Goal: Information Seeking & Learning: Learn about a topic

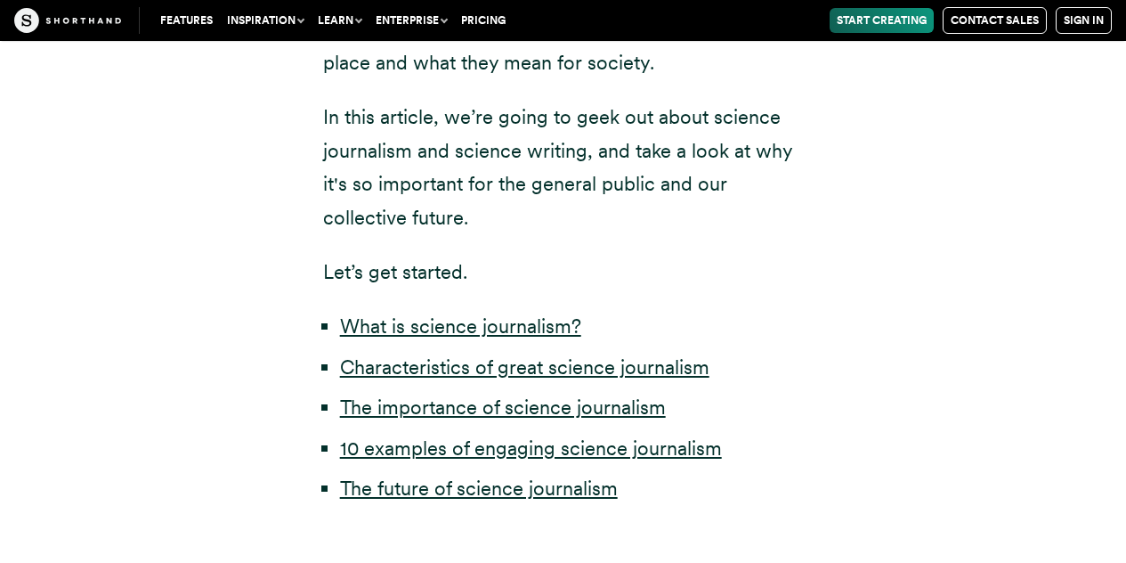
scroll to position [854, 0]
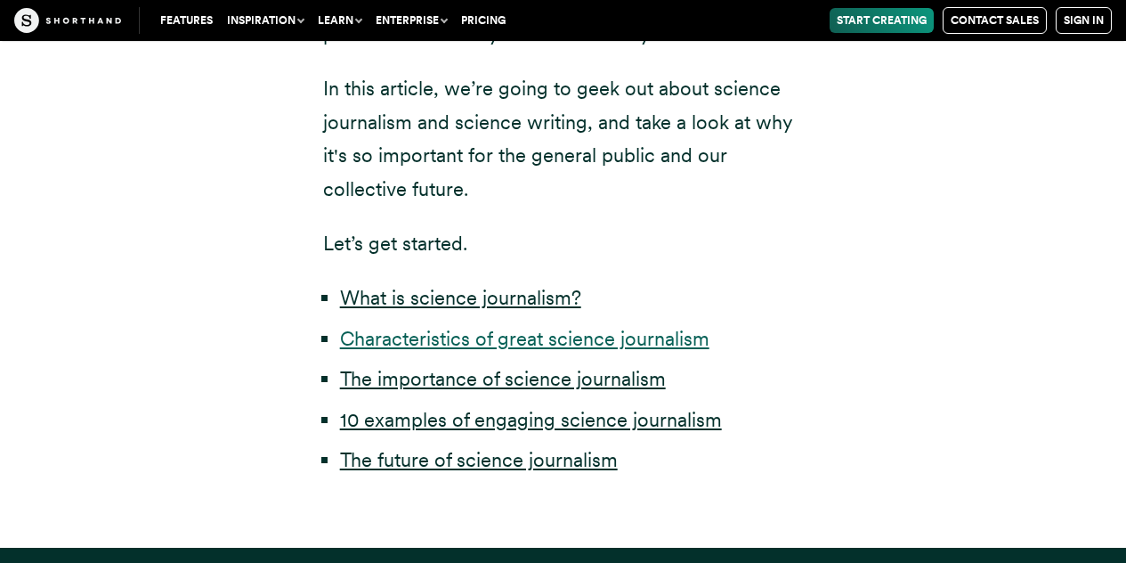
click at [555, 342] on link "Characteristics of great science journalism" at bounding box center [524, 338] width 369 height 23
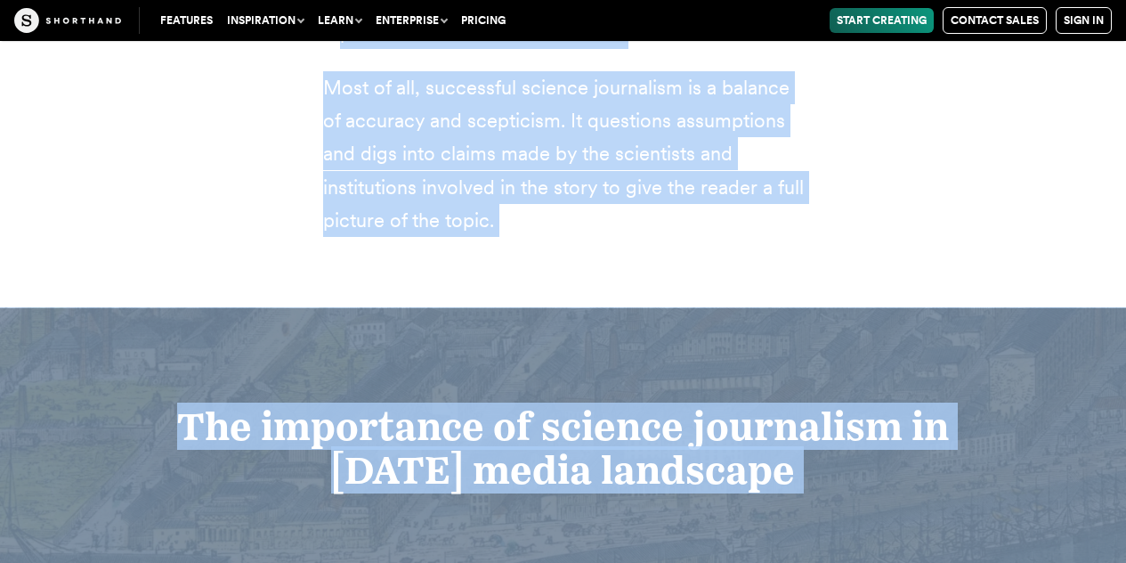
scroll to position [4657, 0]
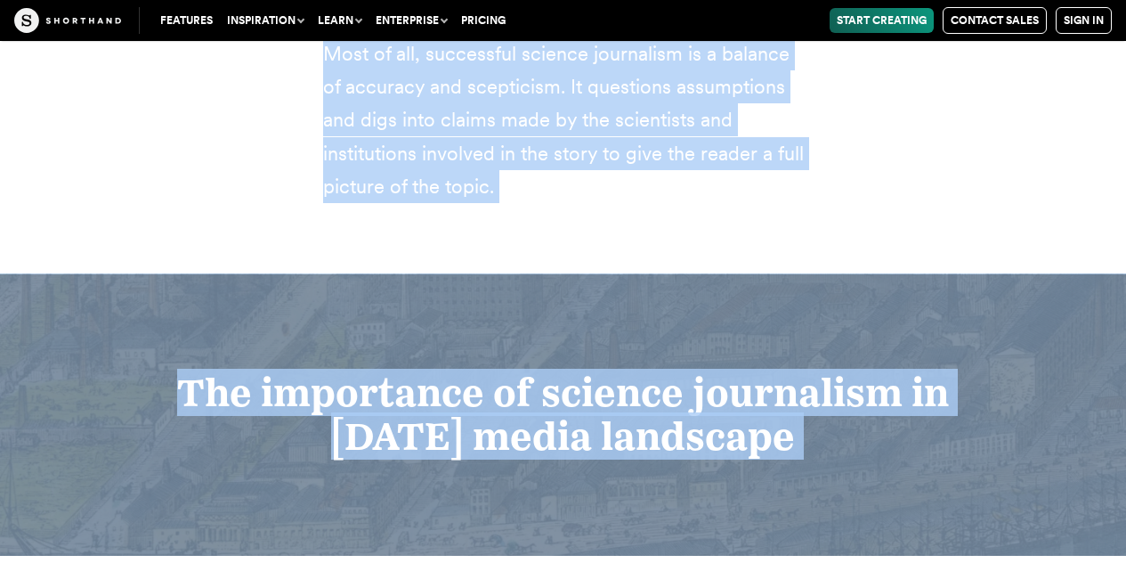
drag, startPoint x: 323, startPoint y: 336, endPoint x: 621, endPoint y: 114, distance: 372.1
copy div "Loremip dolorsitame cons adipis el seddoei temporin ut lab etdolor magnaa eni a…"
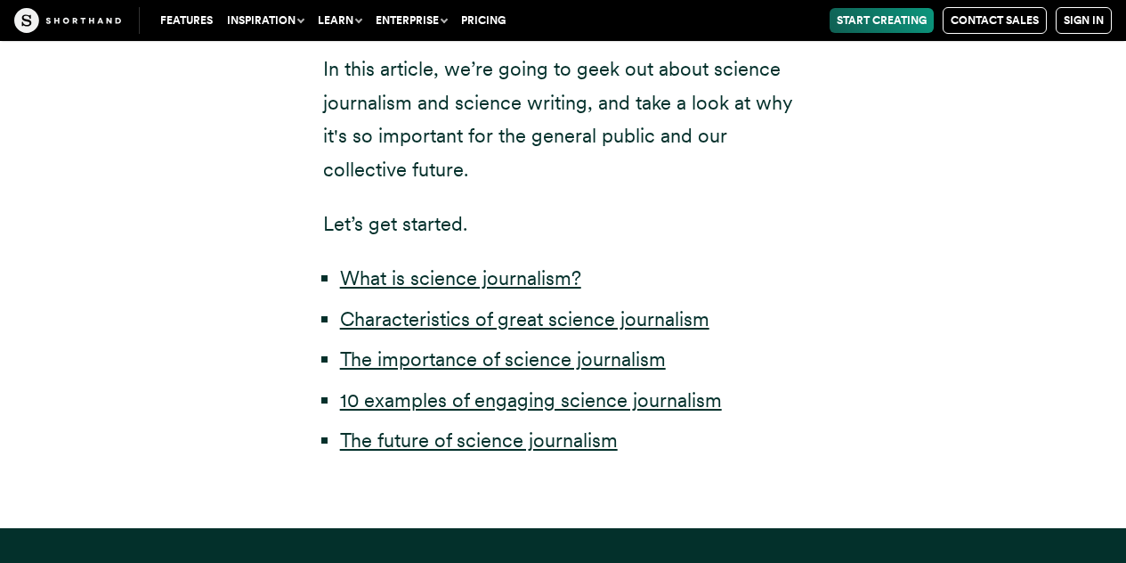
scroll to position [986, 0]
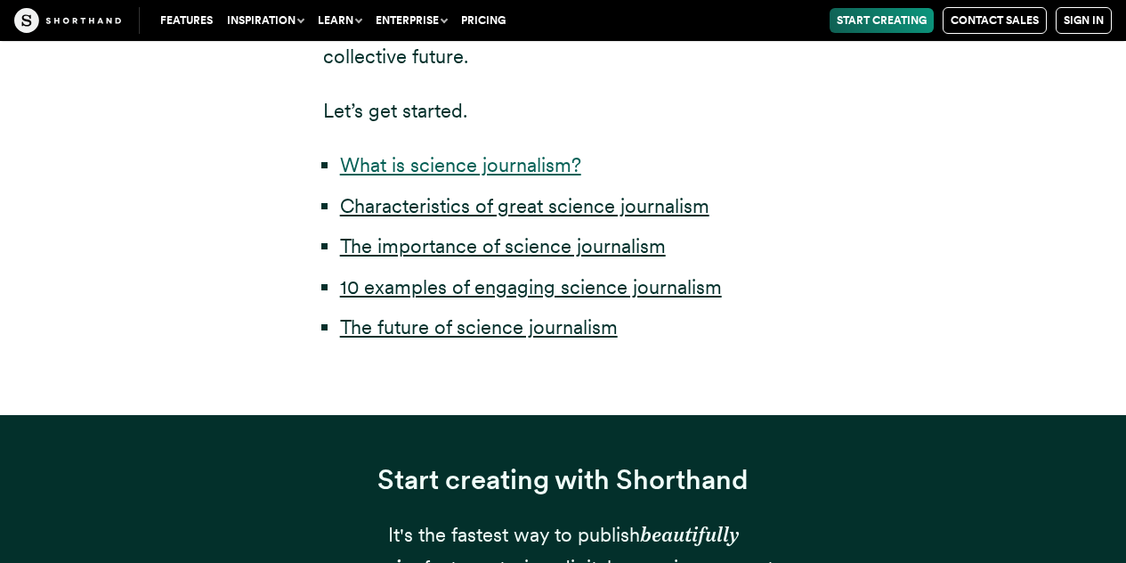
click at [462, 167] on link "What is science journalism?" at bounding box center [460, 164] width 241 height 23
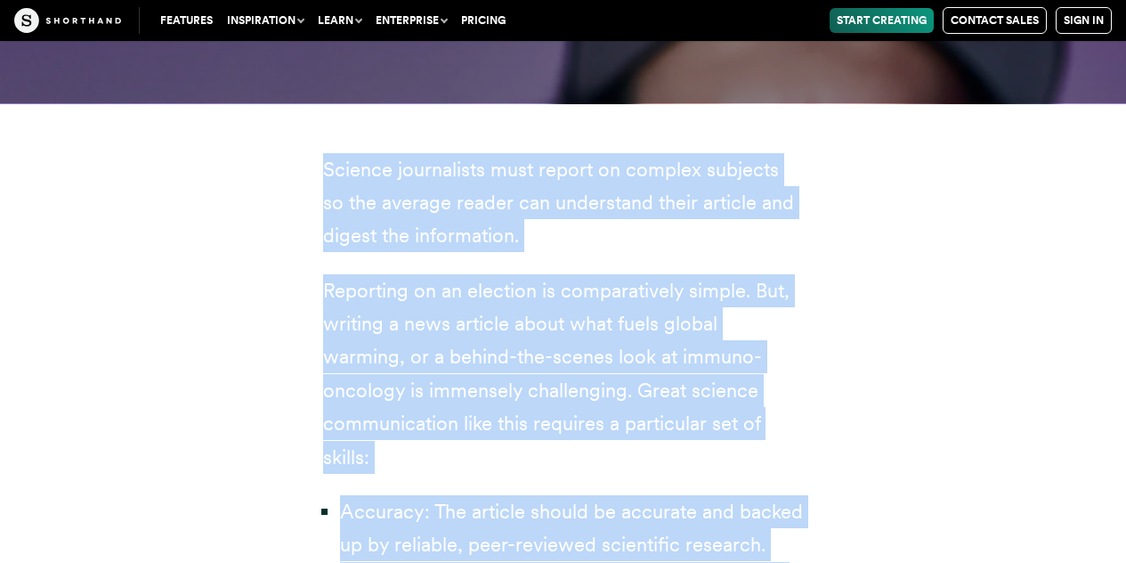
scroll to position [3415, 0]
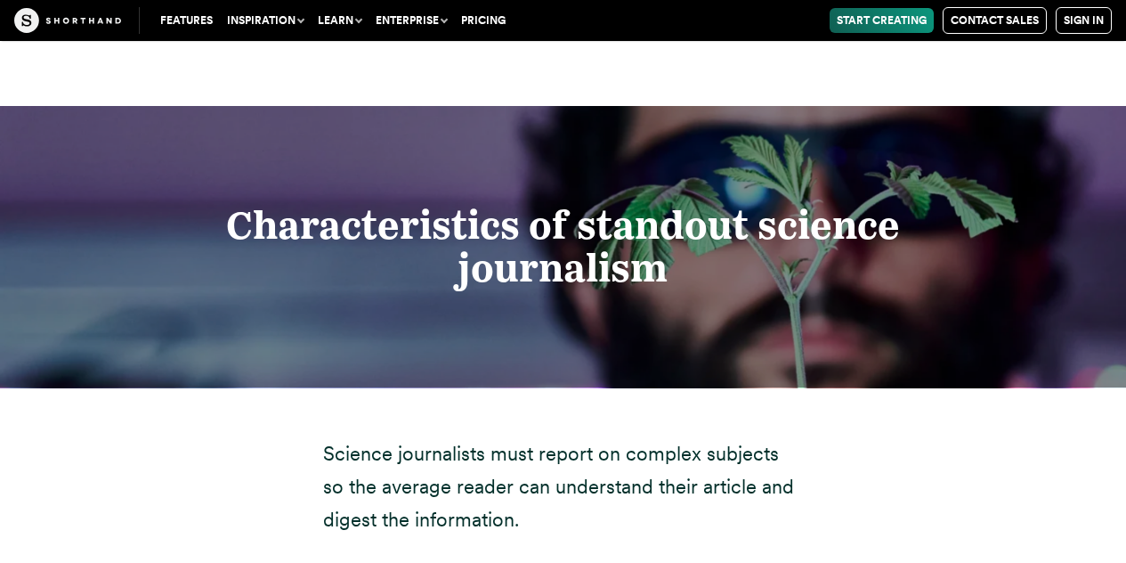
scroll to position [3073, 0]
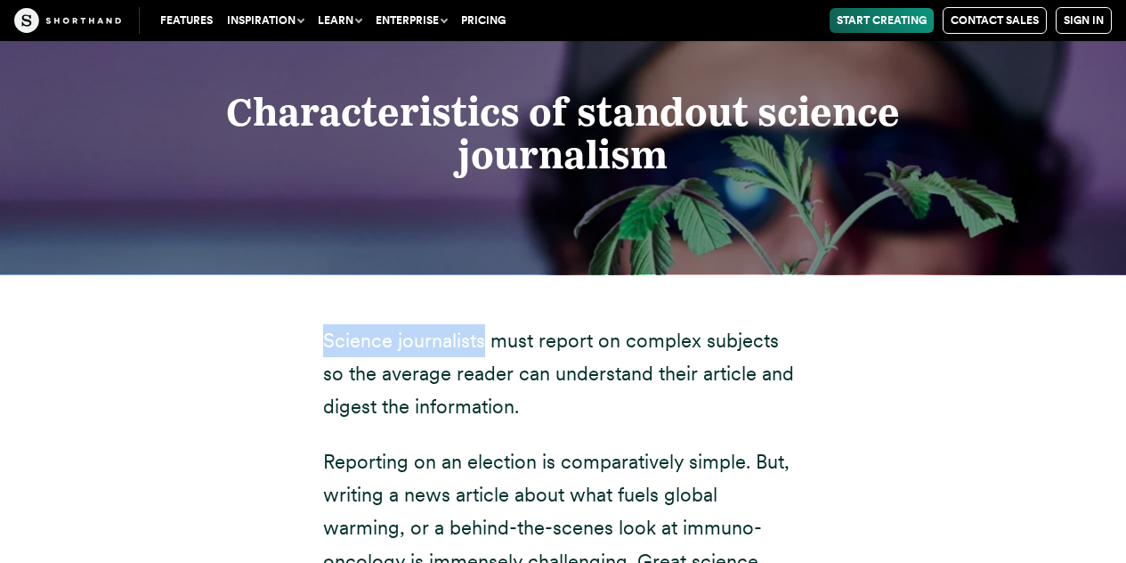
drag, startPoint x: 483, startPoint y: 307, endPoint x: 320, endPoint y: 305, distance: 163.8
copy p "Science journalists"
